Goal: Transaction & Acquisition: Download file/media

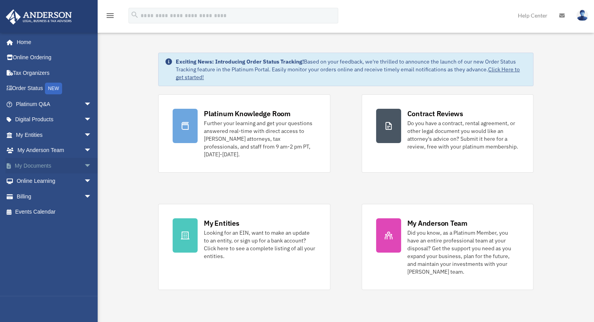
click at [84, 163] on span "arrow_drop_down" at bounding box center [92, 166] width 16 height 16
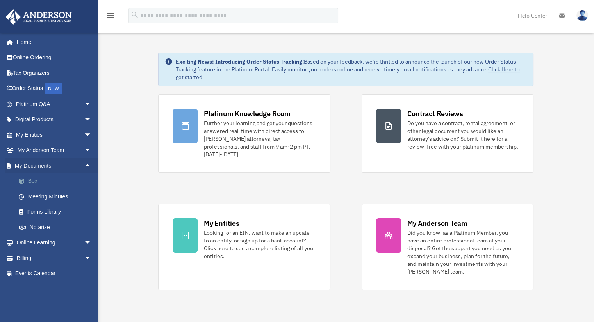
click at [49, 178] on link "Box" at bounding box center [57, 182] width 92 height 16
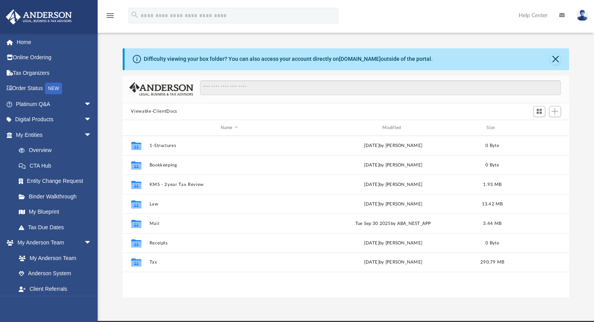
scroll to position [171, 440]
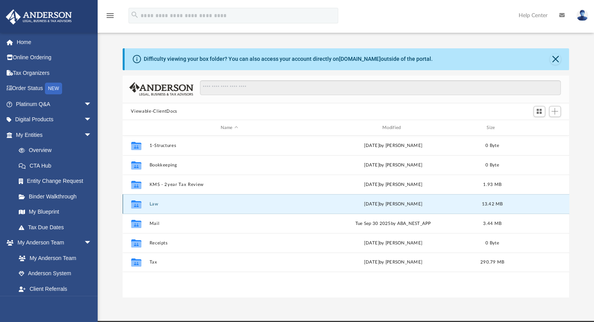
click at [165, 206] on button "Law" at bounding box center [229, 204] width 160 height 5
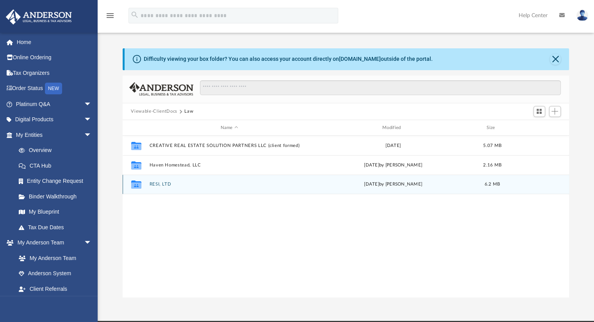
click at [177, 180] on div "Collaborated Folder RESI, LTD [DATE] by [PERSON_NAME] 6.2 MB" at bounding box center [346, 185] width 446 height 20
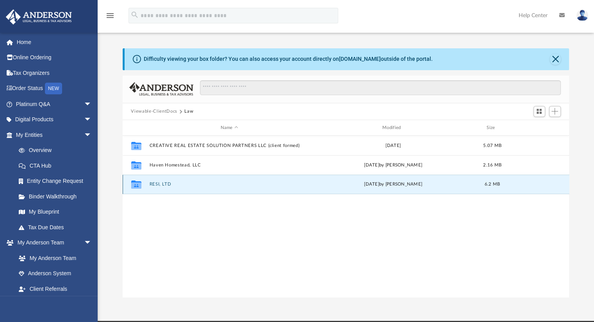
click at [161, 185] on button "RESI, LTD" at bounding box center [229, 184] width 160 height 5
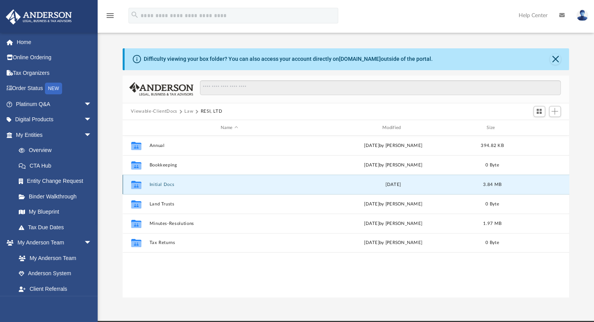
click at [168, 186] on button "Initial Docs" at bounding box center [229, 184] width 160 height 5
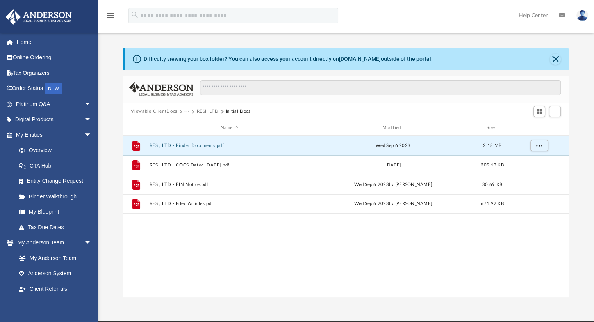
click at [200, 146] on button "RESI, LTD - Binder Documents.pdf" at bounding box center [229, 145] width 160 height 5
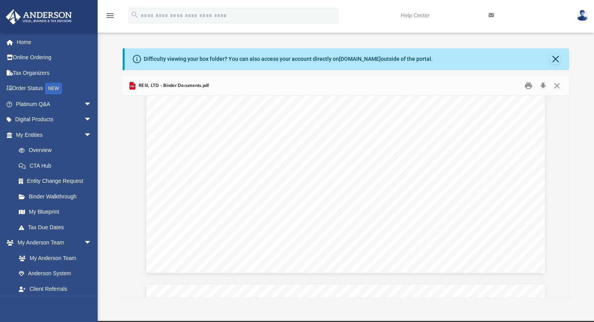
scroll to position [8254, 0]
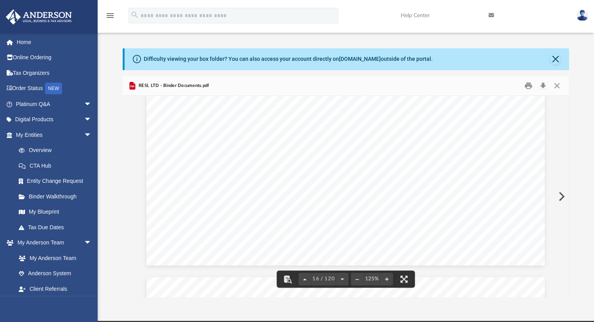
click at [115, 138] on div "Difficulty viewing your box folder? You can also access your account directly o…" at bounding box center [346, 172] width 496 height 249
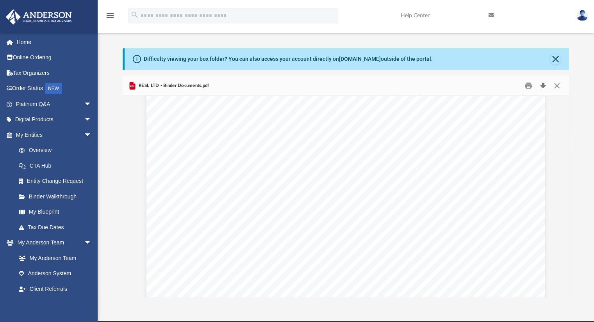
click at [542, 89] on button "Download" at bounding box center [543, 86] width 14 height 12
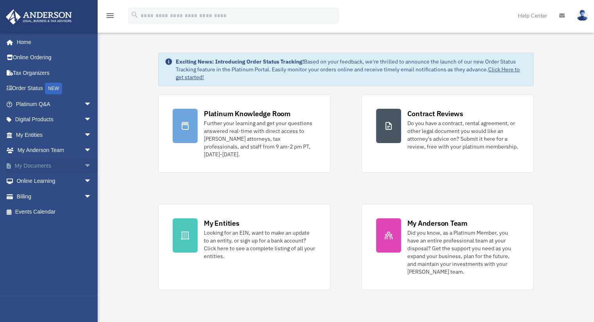
click at [84, 167] on span "arrow_drop_down" at bounding box center [92, 166] width 16 height 16
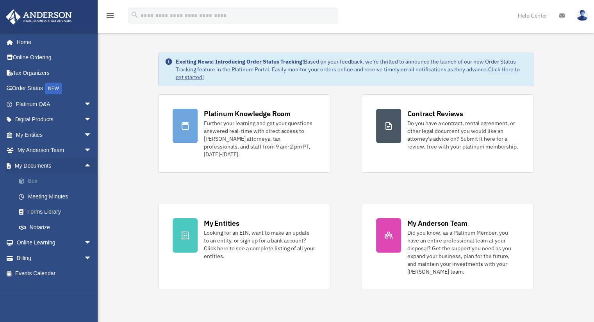
click at [47, 186] on link "Box" at bounding box center [57, 182] width 92 height 16
click at [33, 179] on link "Box" at bounding box center [57, 182] width 92 height 16
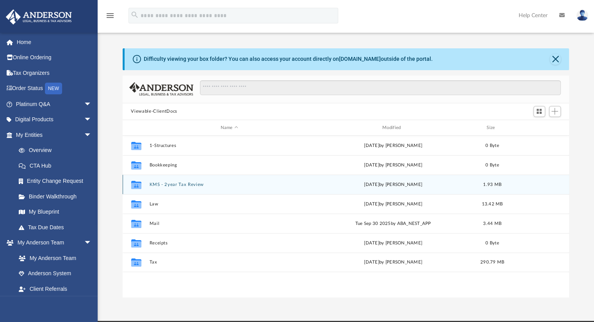
scroll to position [171, 440]
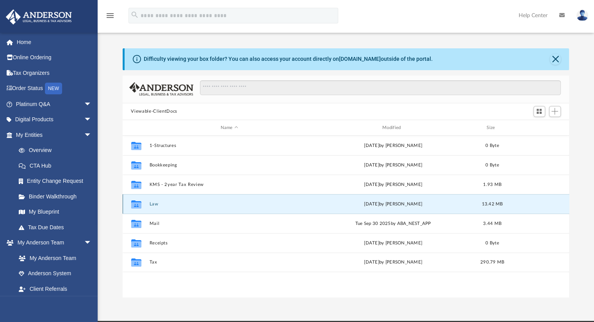
click at [227, 203] on button "Law" at bounding box center [229, 204] width 160 height 5
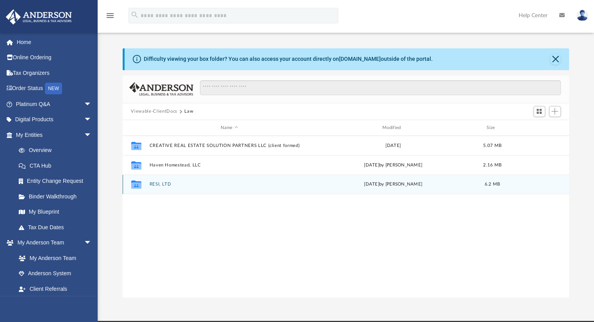
click at [178, 186] on button "RESI, LTD" at bounding box center [229, 184] width 160 height 5
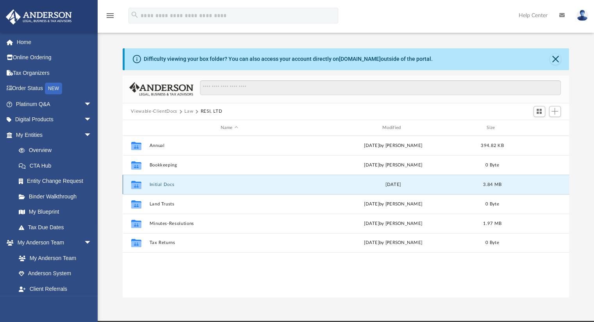
click at [158, 183] on button "Initial Docs" at bounding box center [229, 184] width 160 height 5
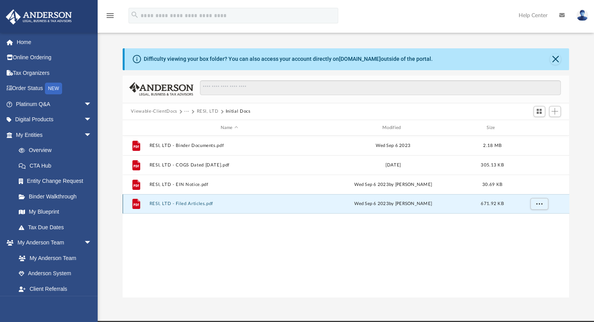
click at [189, 204] on button "RESI, LTD - Filed Articles.pdf" at bounding box center [229, 204] width 160 height 5
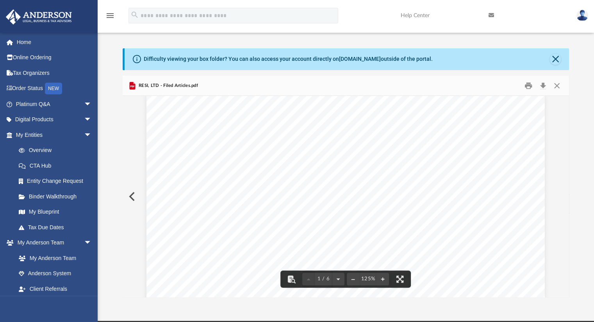
scroll to position [0, 0]
click at [539, 84] on button "Download" at bounding box center [543, 86] width 14 height 12
